Goal: Task Accomplishment & Management: Use online tool/utility

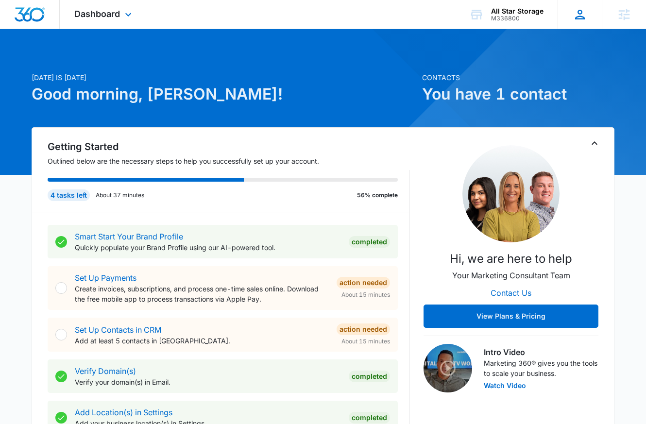
click at [591, 16] on div "[PERSON_NAME] [PERSON_NAME][EMAIL_ADDRESS][PERSON_NAME][DOMAIN_NAME] My Profile…" at bounding box center [580, 14] width 44 height 29
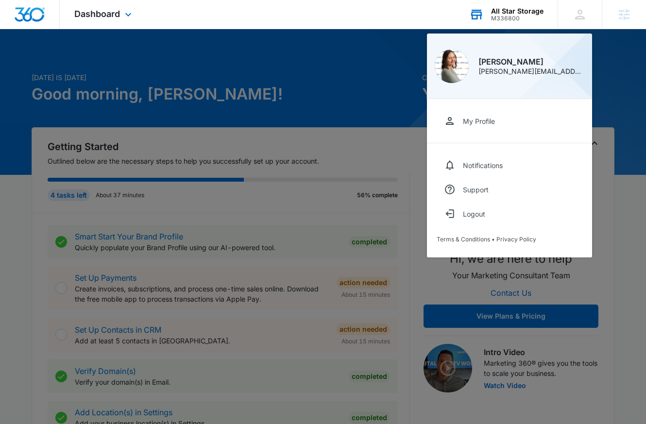
click at [526, 20] on div "M336800" at bounding box center [517, 18] width 52 height 7
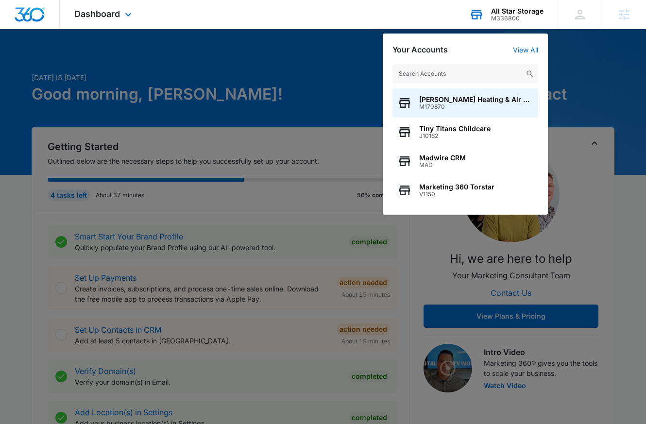
click at [462, 78] on input "text" at bounding box center [466, 73] width 146 height 19
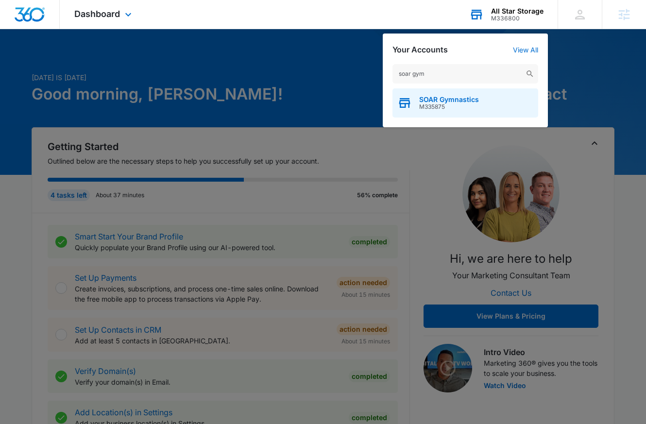
type input "soar gym"
click at [490, 98] on div "SOAR Gymnastics M335875" at bounding box center [466, 102] width 146 height 29
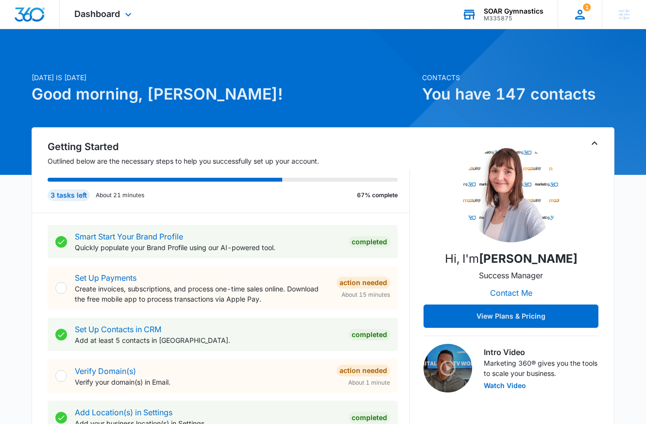
click at [583, 18] on icon at bounding box center [580, 15] width 10 height 10
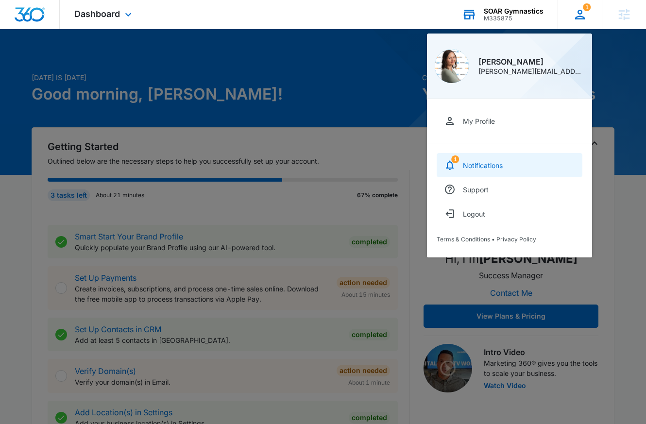
click at [499, 160] on link "1 Notifications" at bounding box center [510, 165] width 146 height 24
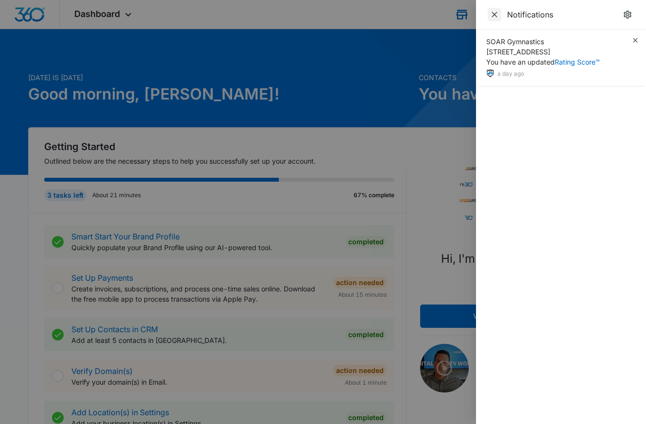
click at [498, 12] on icon "Close" at bounding box center [495, 15] width 10 height 10
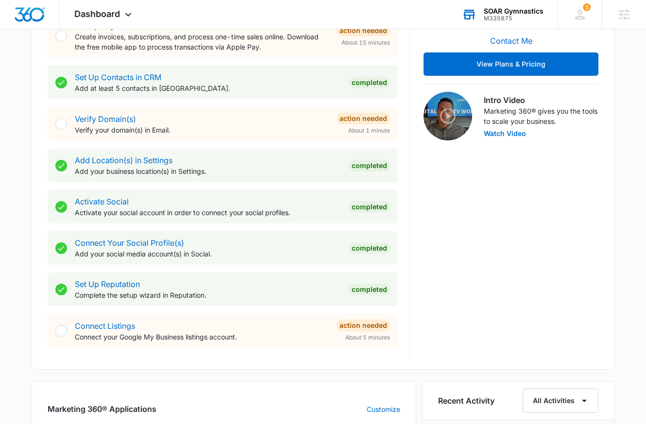
scroll to position [201, 0]
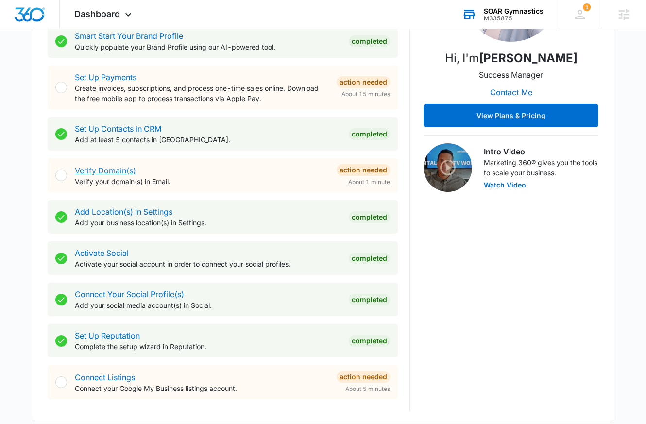
click at [109, 172] on link "Verify Domain(s)" at bounding box center [105, 171] width 61 height 10
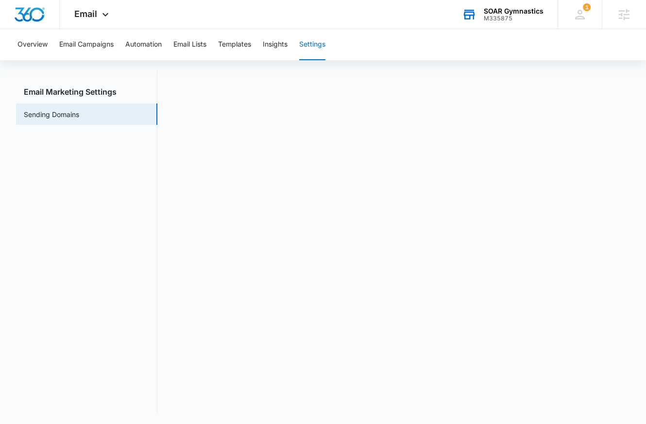
scroll to position [21, 0]
click at [92, 14] on span "Email" at bounding box center [85, 14] width 23 height 10
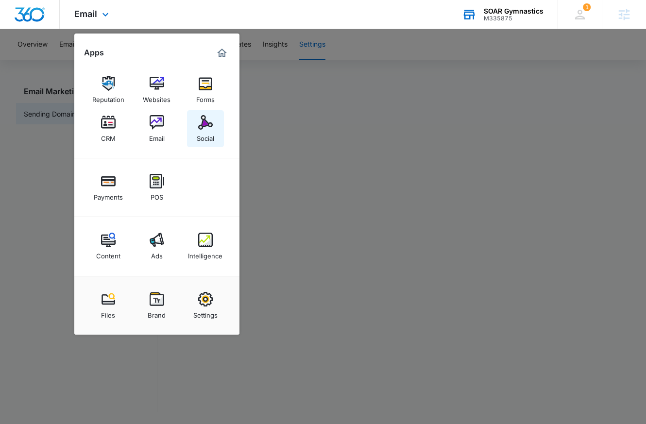
click at [209, 128] on img at bounding box center [205, 122] width 15 height 15
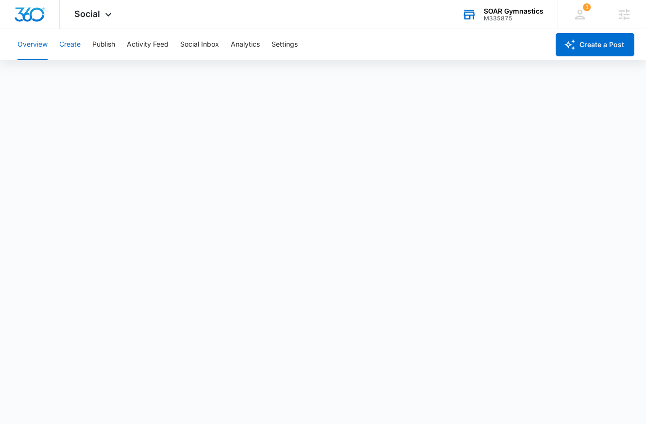
click at [76, 43] on button "Create" at bounding box center [69, 44] width 21 height 31
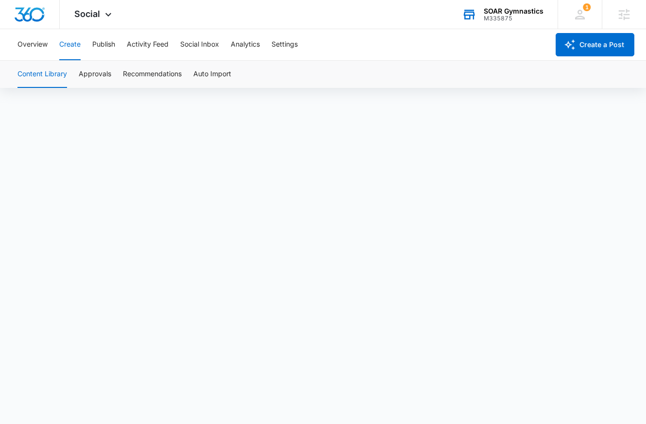
click at [66, 45] on button "Create" at bounding box center [69, 44] width 21 height 31
click at [67, 46] on button "Create" at bounding box center [69, 44] width 21 height 31
click at [70, 45] on button "Create" at bounding box center [69, 44] width 21 height 31
